Goal: Information Seeking & Learning: Learn about a topic

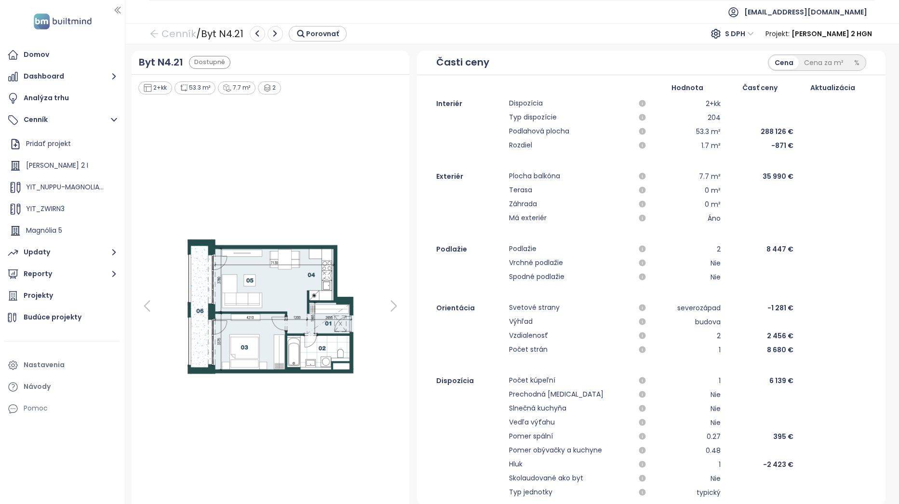
scroll to position [48, 0]
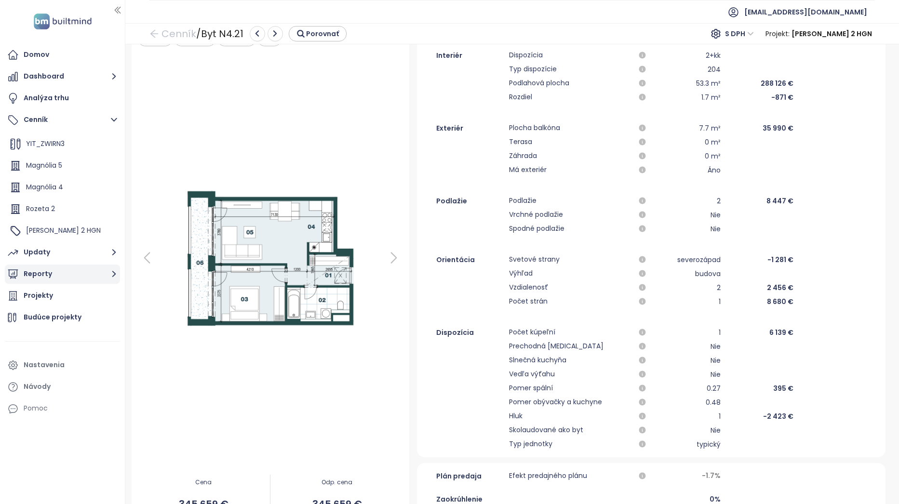
click at [67, 273] on button "Reporty" at bounding box center [62, 274] width 115 height 19
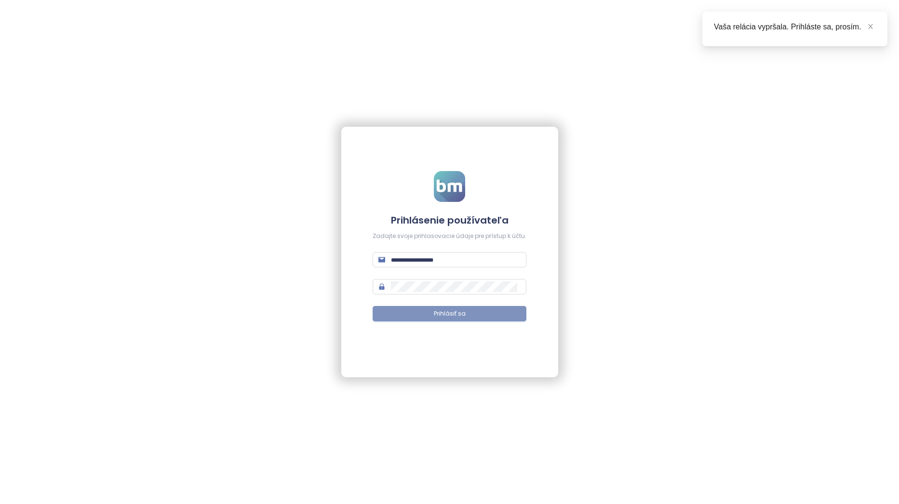
type input "**********"
click at [473, 310] on button "Prihlásiť sa" at bounding box center [450, 313] width 154 height 15
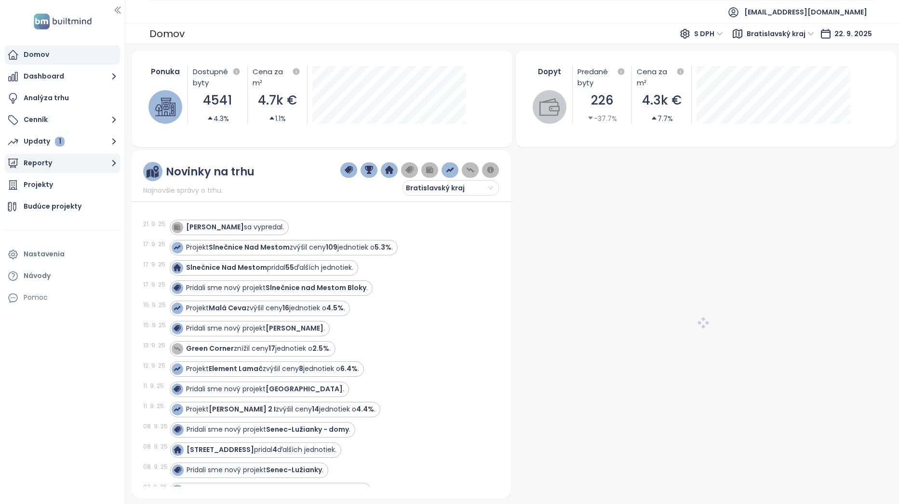
click at [75, 163] on button "Reporty" at bounding box center [62, 163] width 115 height 19
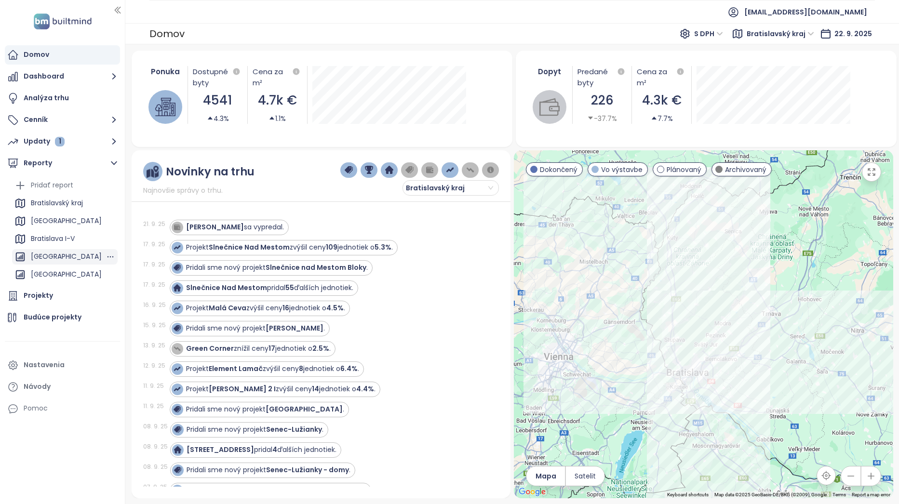
click at [68, 255] on div "[GEOGRAPHIC_DATA]" at bounding box center [66, 257] width 71 height 12
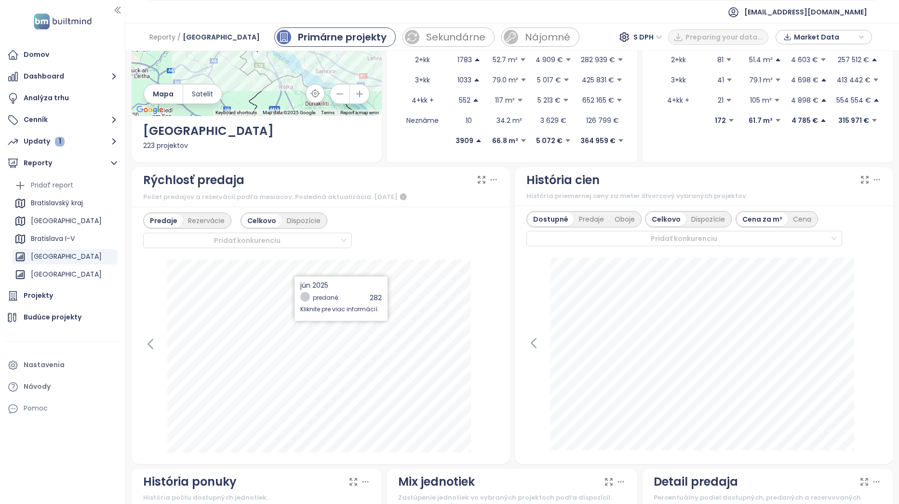
scroll to position [193, 0]
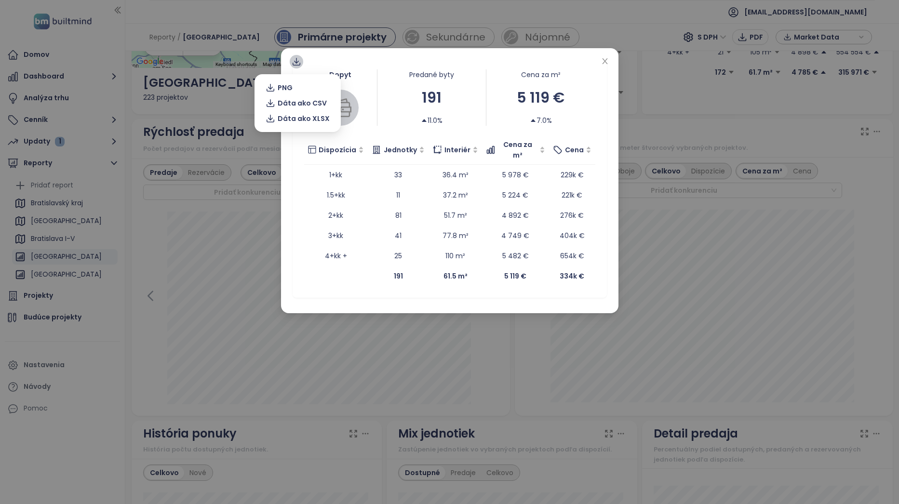
click at [296, 63] on icon at bounding box center [296, 61] width 5 height 6
click at [308, 116] on span "Dáta ako XLSX" at bounding box center [304, 118] width 52 height 11
click at [606, 62] on icon "close" at bounding box center [604, 61] width 5 height 6
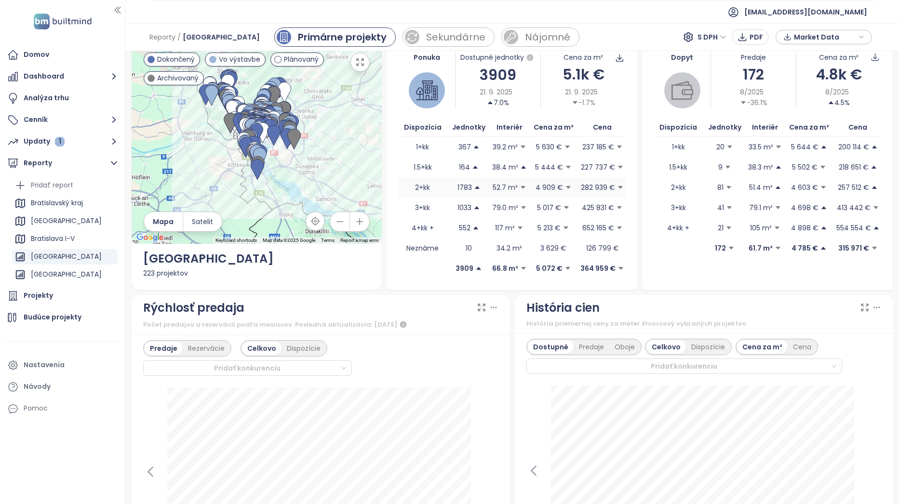
scroll to position [0, 0]
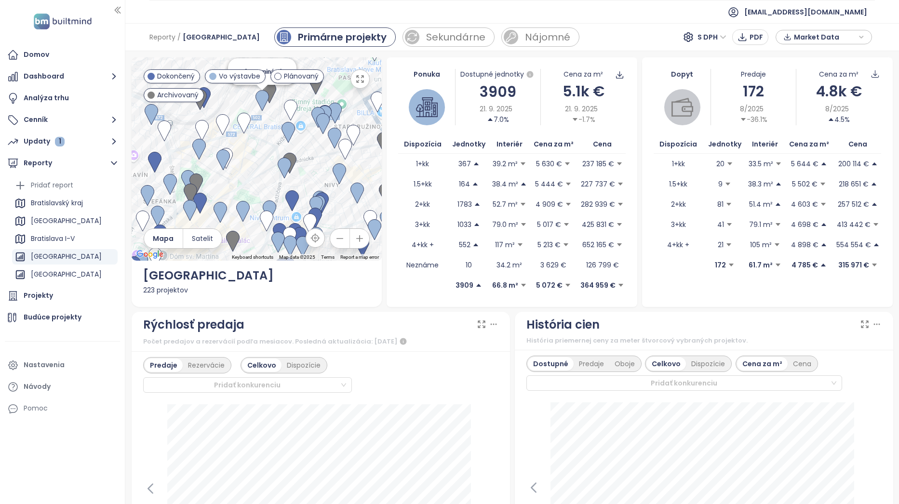
drag, startPoint x: 268, startPoint y: 207, endPoint x: 258, endPoint y: 94, distance: 113.2
click at [258, 94] on img at bounding box center [262, 100] width 13 height 21
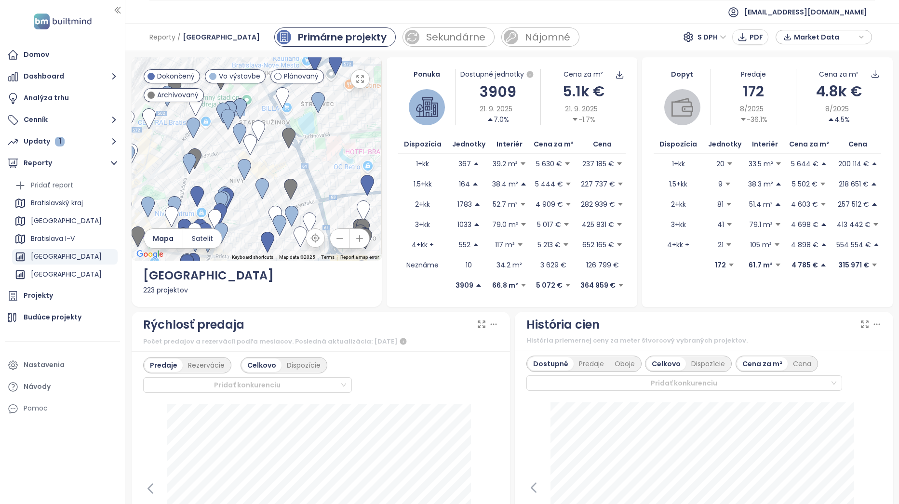
drag, startPoint x: 312, startPoint y: 161, endPoint x: 210, endPoint y: 165, distance: 102.3
click at [210, 165] on div at bounding box center [257, 158] width 251 height 203
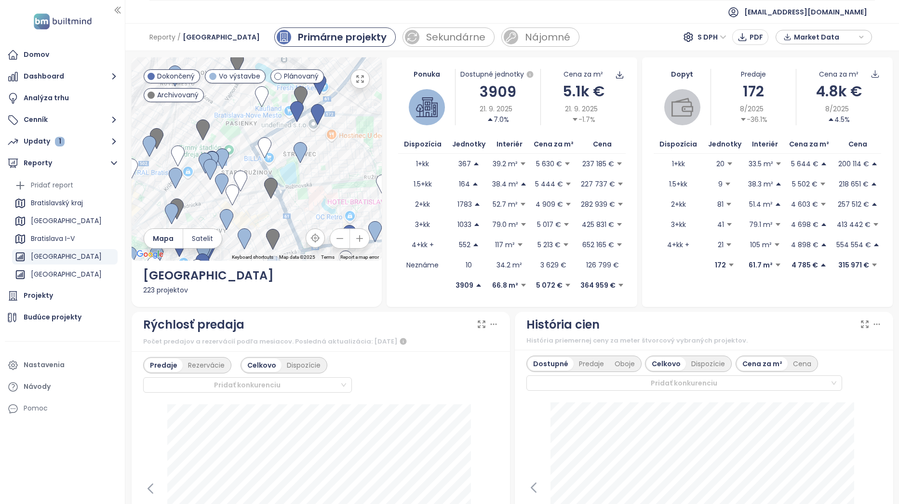
drag, startPoint x: 273, startPoint y: 165, endPoint x: 252, endPoint y: 218, distance: 57.6
click at [252, 218] on div at bounding box center [257, 158] width 251 height 203
click at [204, 156] on img at bounding box center [205, 163] width 13 height 21
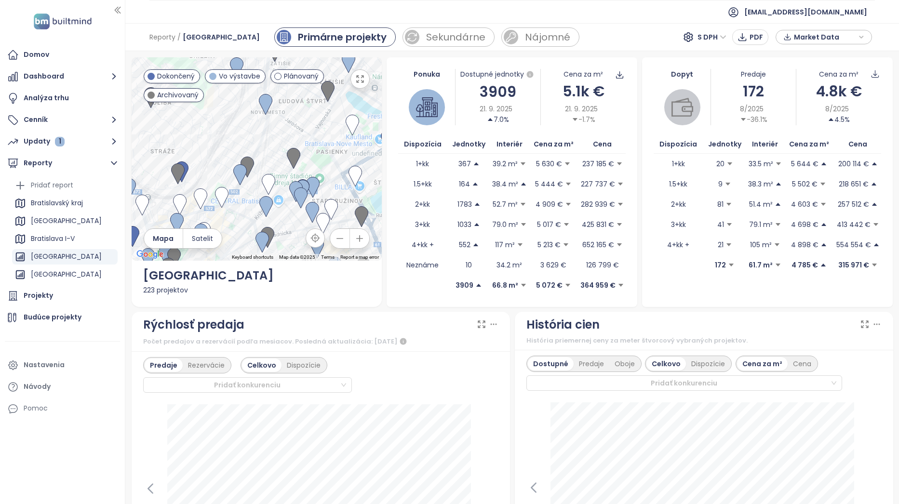
drag, startPoint x: 249, startPoint y: 188, endPoint x: 289, endPoint y: 232, distance: 59.7
click at [289, 232] on div at bounding box center [257, 158] width 251 height 203
click at [295, 191] on img at bounding box center [301, 199] width 13 height 21
click at [290, 187] on div "To navigate, press the arrow keys. Danubius Two" at bounding box center [257, 158] width 251 height 203
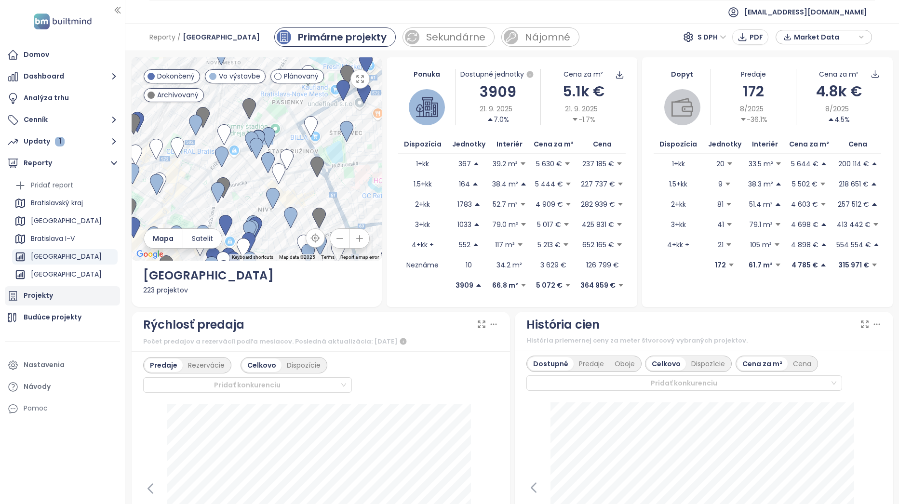
click at [65, 298] on div "Projekty" at bounding box center [62, 295] width 115 height 19
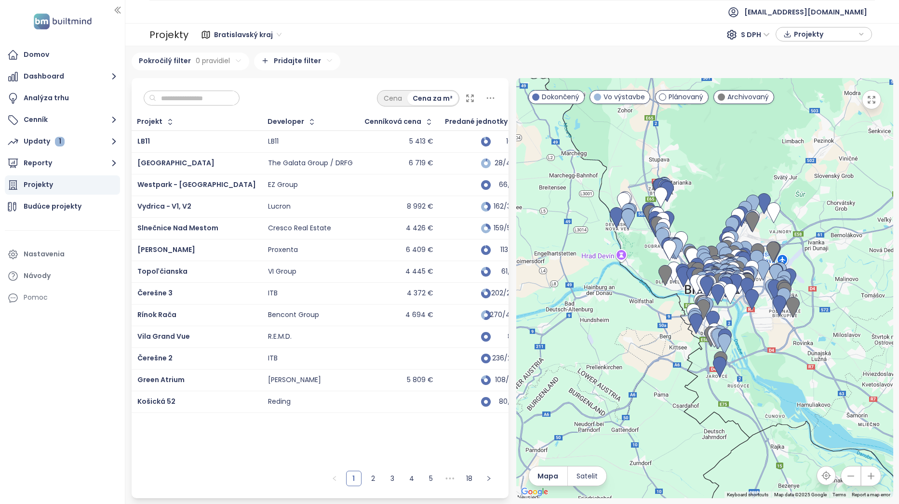
click at [207, 99] on input "text" at bounding box center [195, 98] width 78 height 14
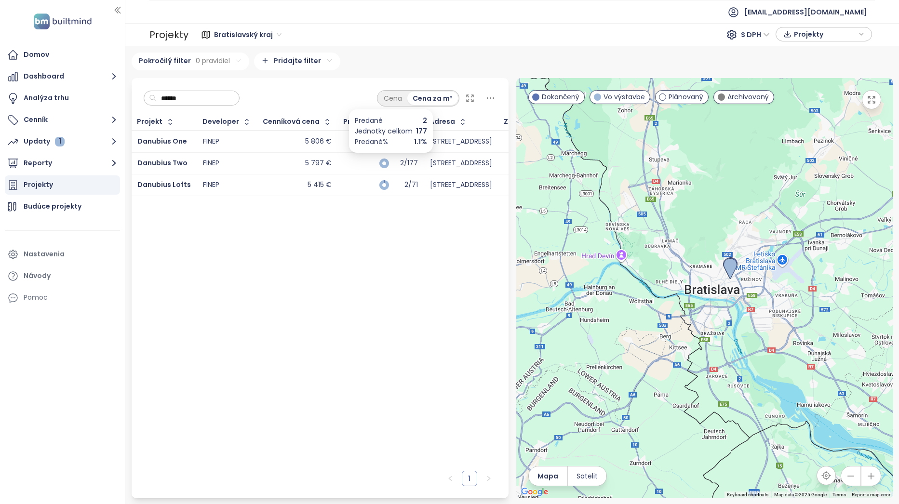
type input "******"
click at [402, 161] on div "2/177" at bounding box center [406, 163] width 24 height 6
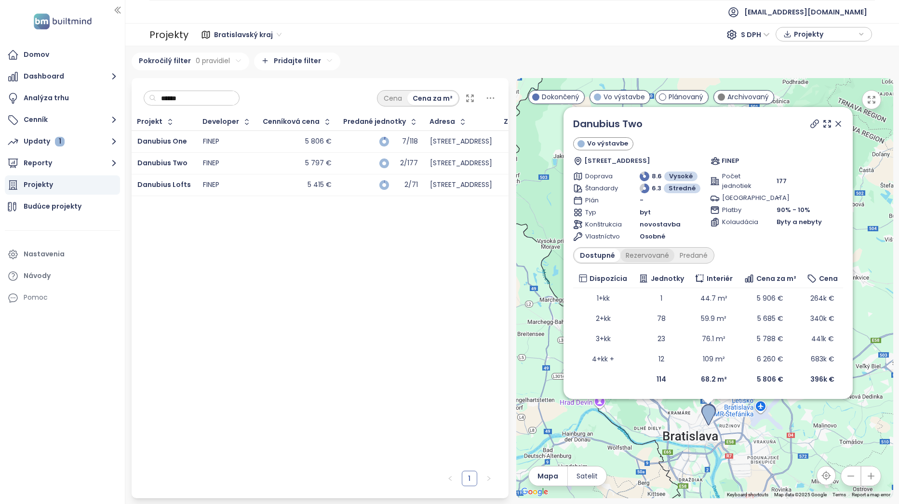
click at [640, 255] on div "Rezervované" at bounding box center [647, 255] width 54 height 13
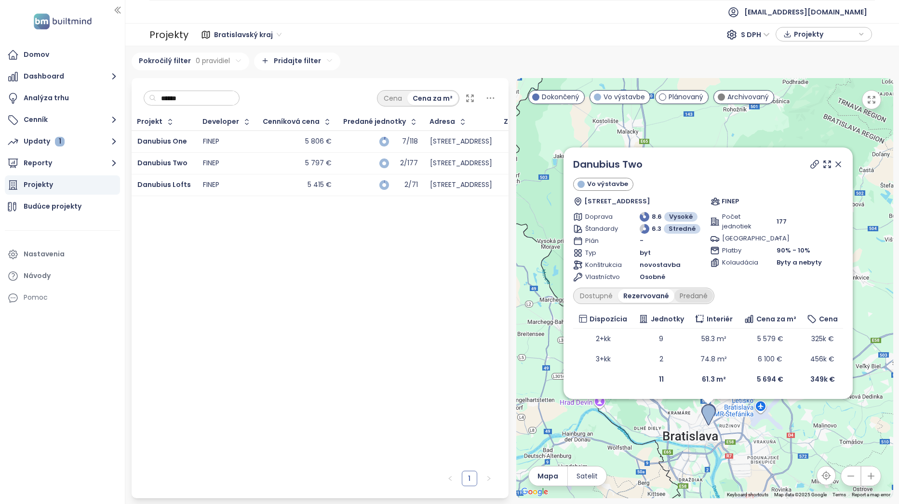
click at [681, 300] on div "Predané" at bounding box center [693, 295] width 39 height 13
click at [73, 122] on button "Cenník" at bounding box center [62, 119] width 115 height 19
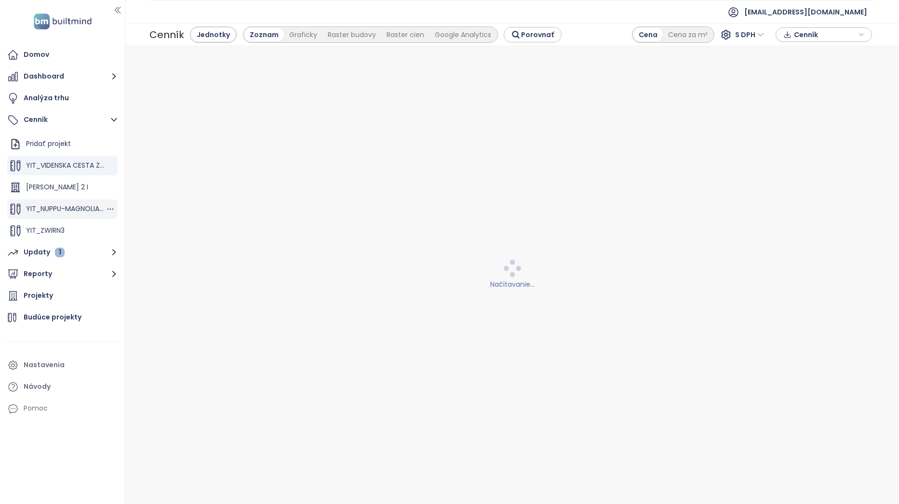
click at [67, 212] on span "YIT_NUPPU-MAGNOLIA-4_v2" at bounding box center [73, 209] width 94 height 10
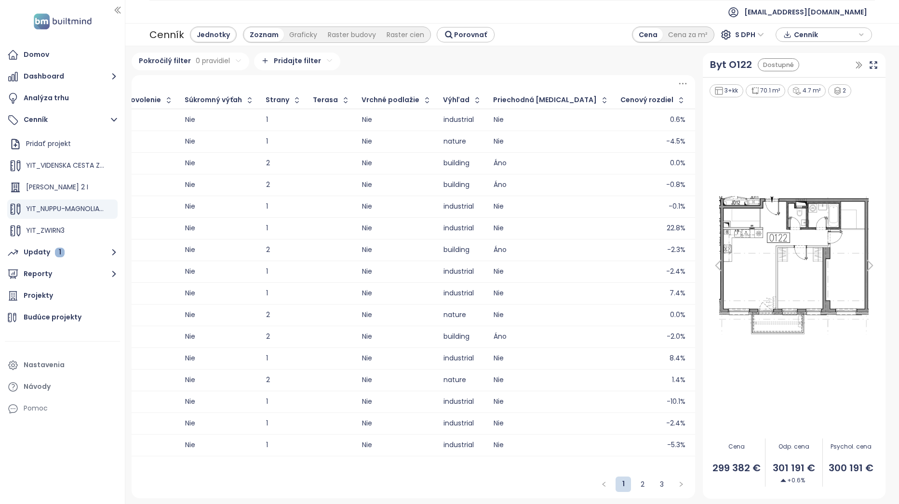
scroll to position [0, 1557]
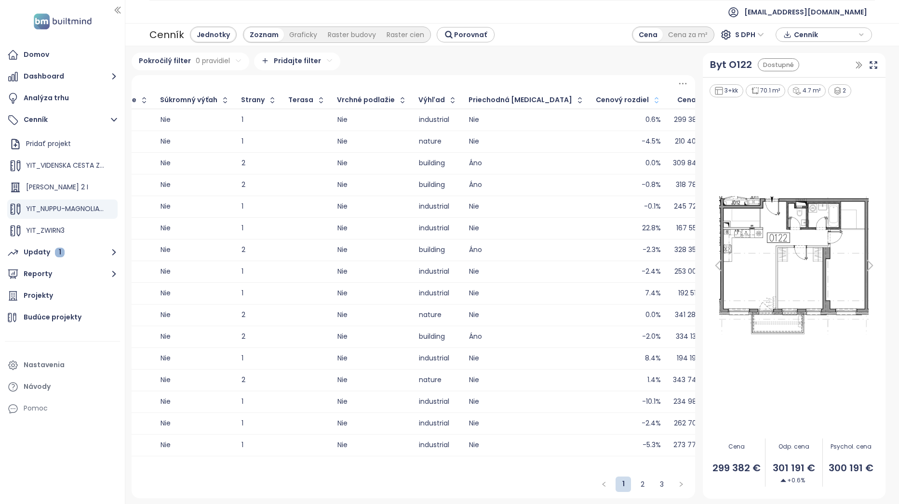
click at [652, 100] on icon "button" at bounding box center [657, 100] width 10 height 10
click at [654, 100] on icon "button" at bounding box center [656, 100] width 4 height 2
click at [676, 120] on div "167 553 €" at bounding box center [692, 120] width 32 height 6
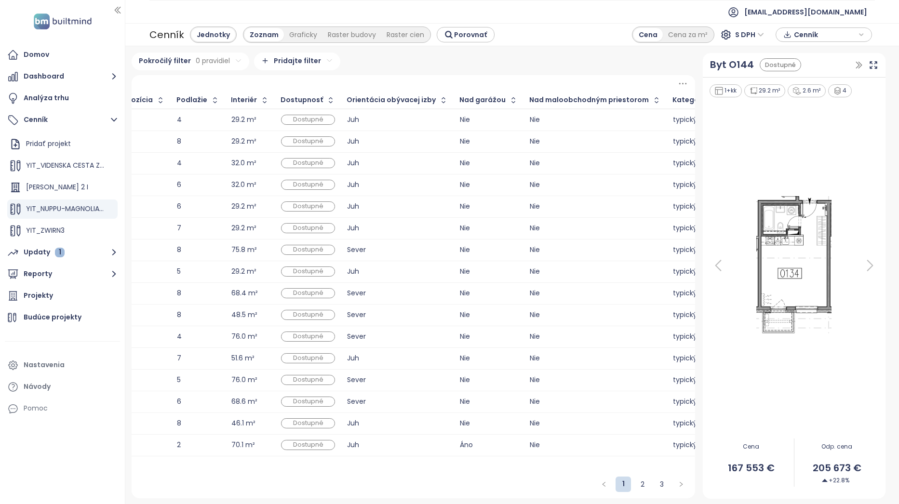
scroll to position [0, 0]
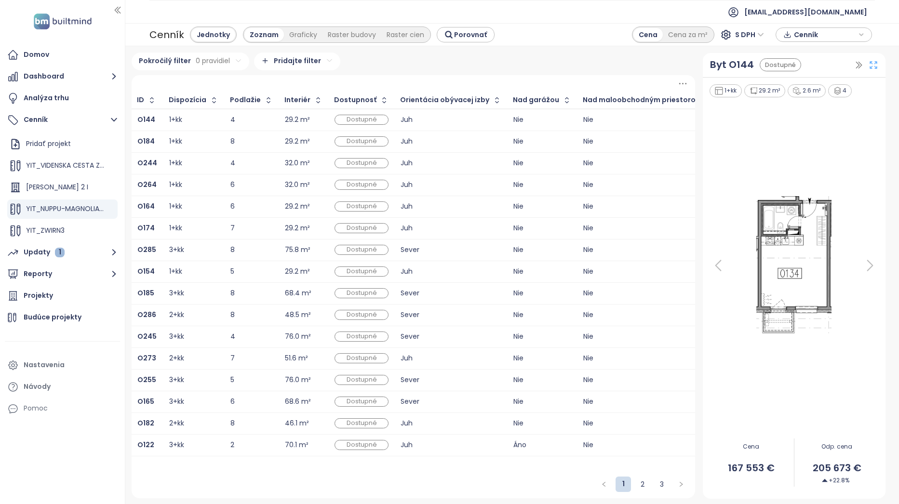
click at [873, 66] on icon at bounding box center [874, 65] width 10 height 10
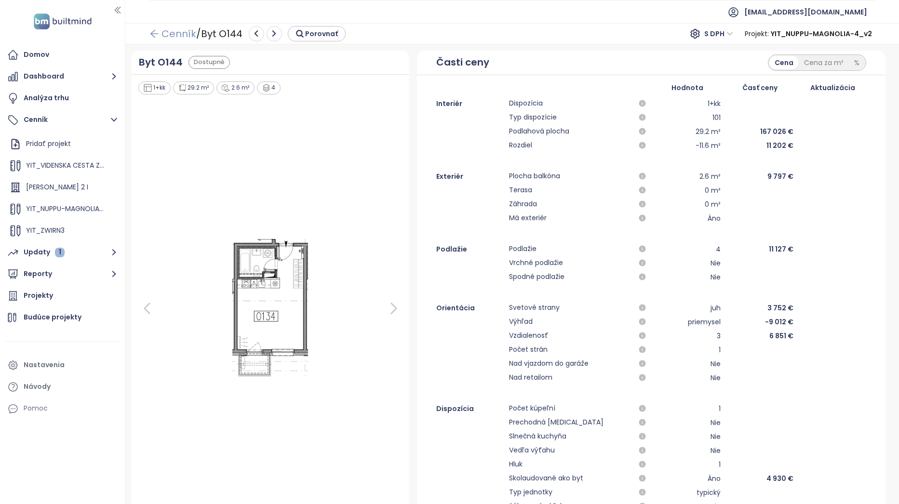
click at [159, 31] on link "Cenník" at bounding box center [172, 33] width 47 height 17
